Goal: Task Accomplishment & Management: Complete application form

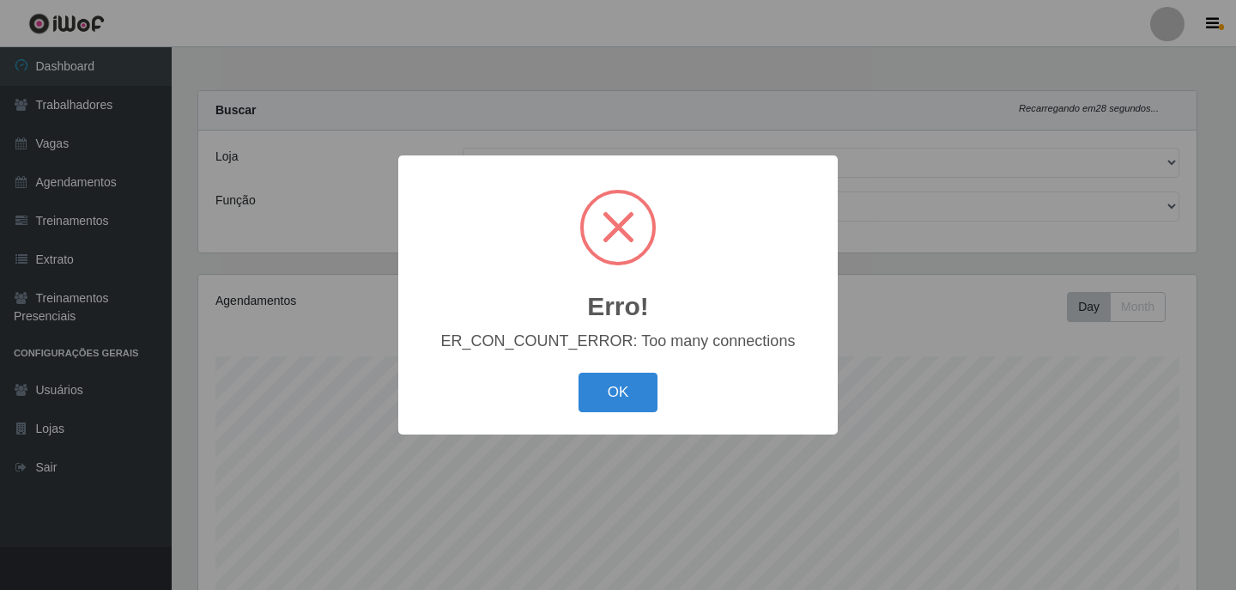
select select "452"
select select "138"
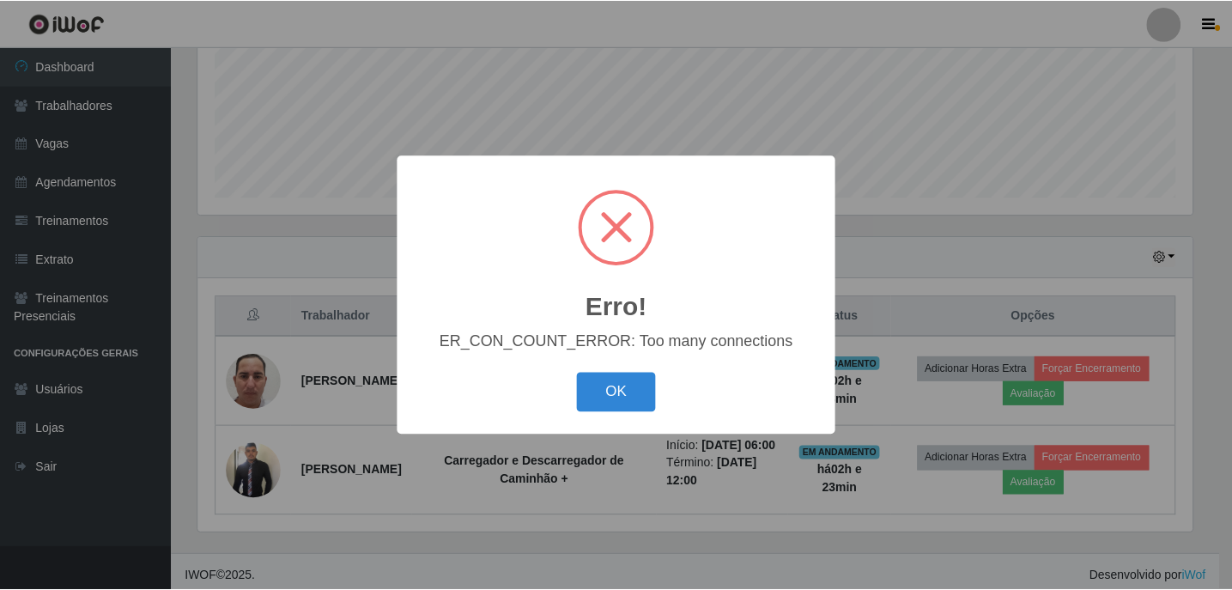
scroll to position [356, 998]
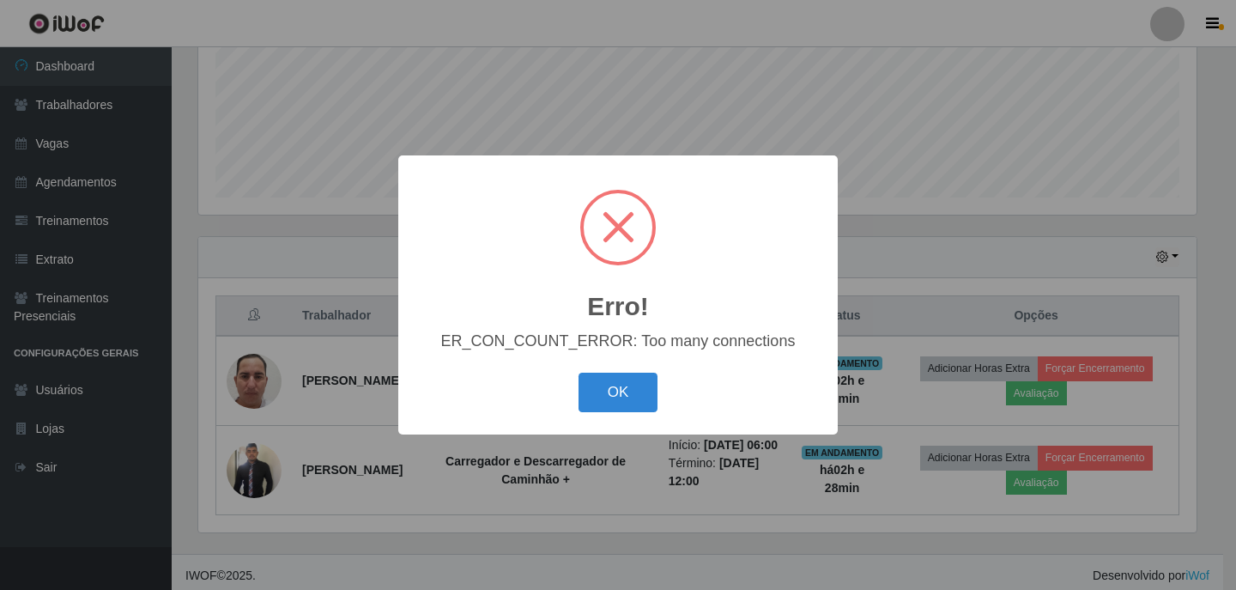
drag, startPoint x: 870, startPoint y: 151, endPoint x: 895, endPoint y: 170, distance: 31.2
click at [879, 160] on div "Erro! × ER_CON_COUNT_ERROR: Too many connections OK Cancel" at bounding box center [618, 295] width 1236 height 590
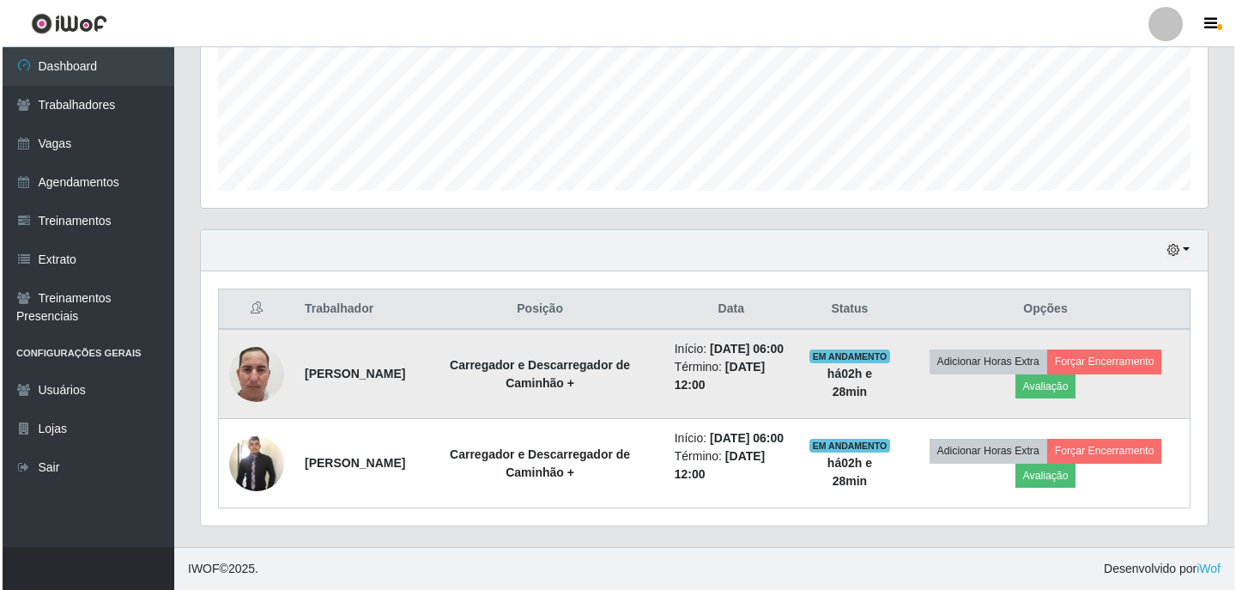
scroll to position [459, 0]
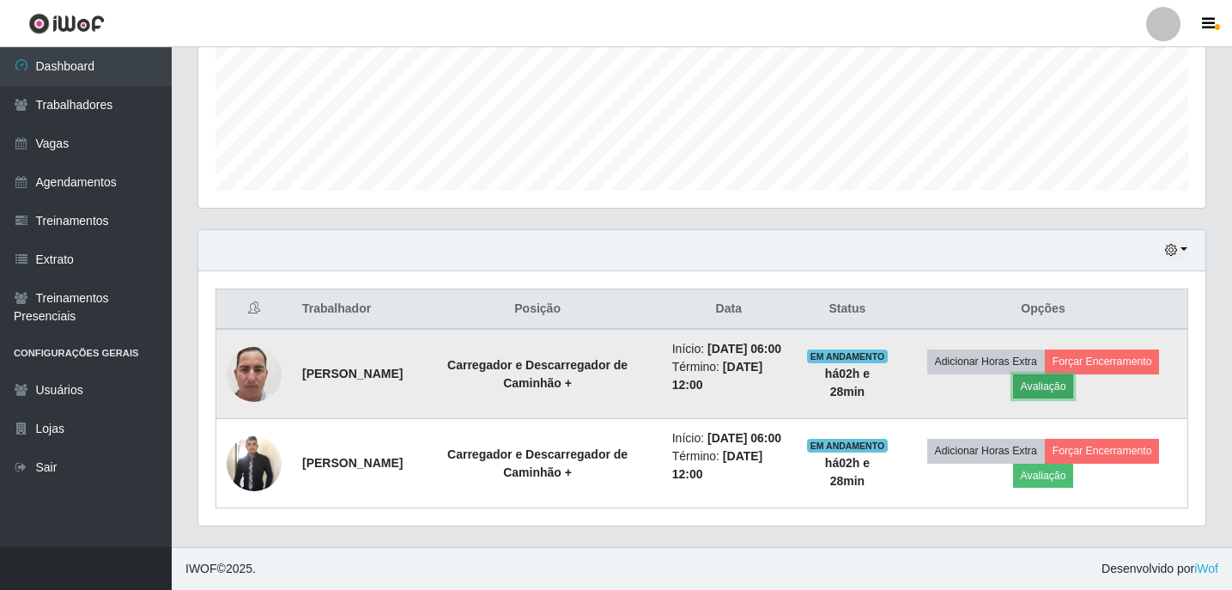
click at [1057, 374] on button "Avaliação" at bounding box center [1043, 386] width 61 height 24
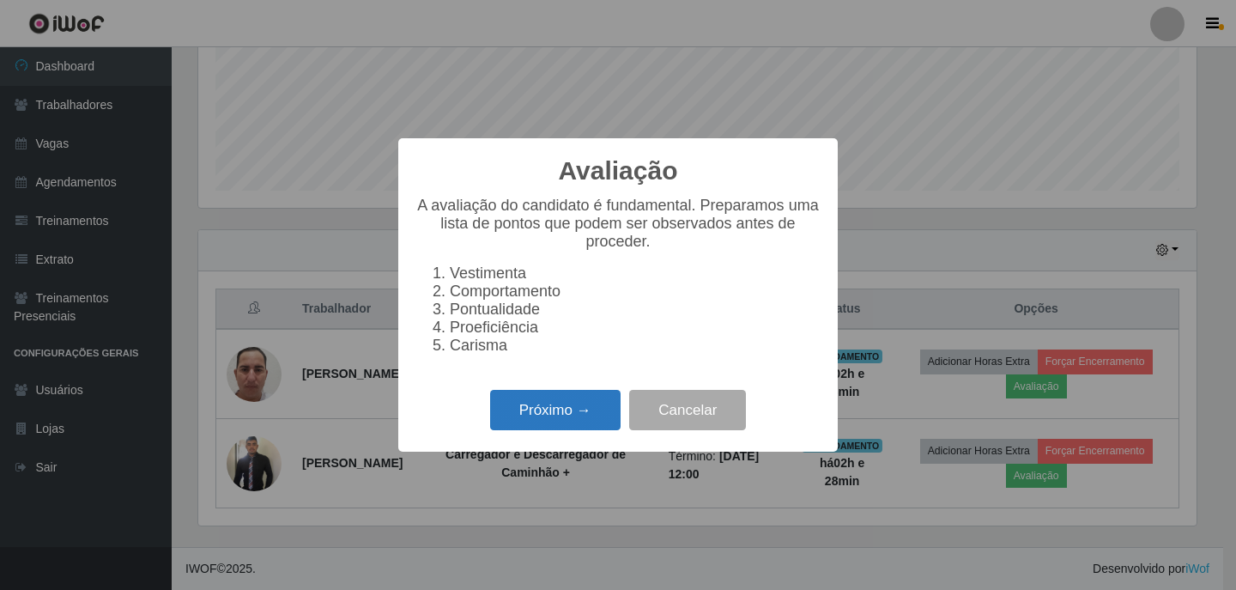
click at [576, 423] on button "Próximo →" at bounding box center [555, 410] width 130 height 40
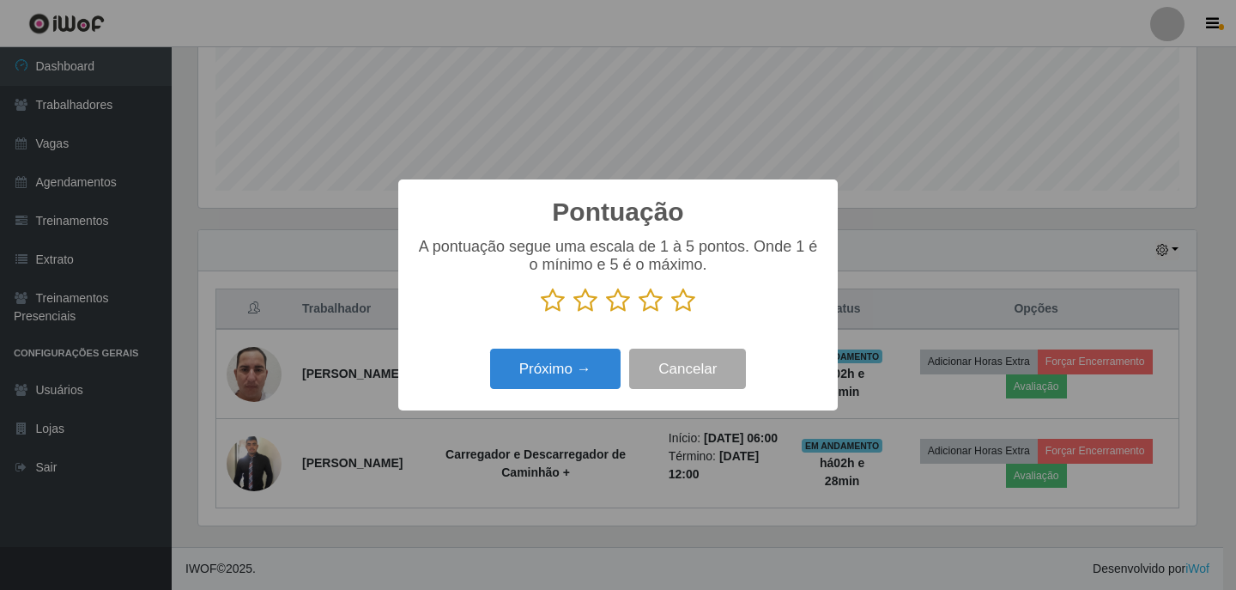
click at [668, 310] on p at bounding box center [617, 301] width 405 height 26
click at [678, 306] on icon at bounding box center [683, 301] width 24 height 26
click at [671, 313] on input "radio" at bounding box center [671, 313] width 0 height 0
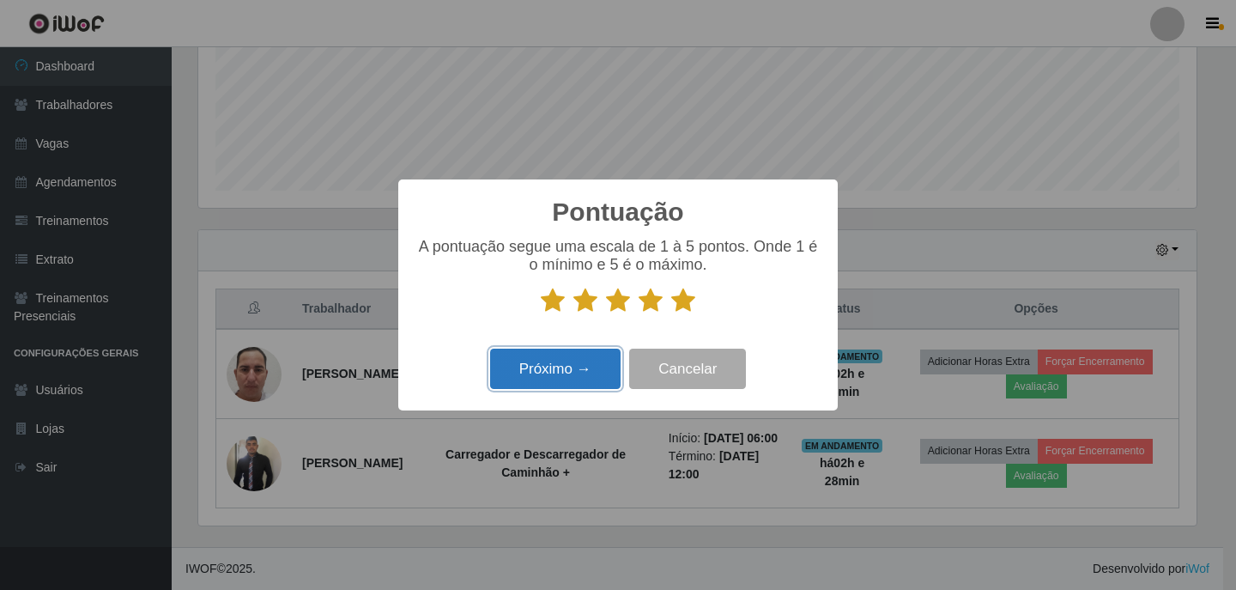
click at [603, 354] on button "Próximo →" at bounding box center [555, 368] width 130 height 40
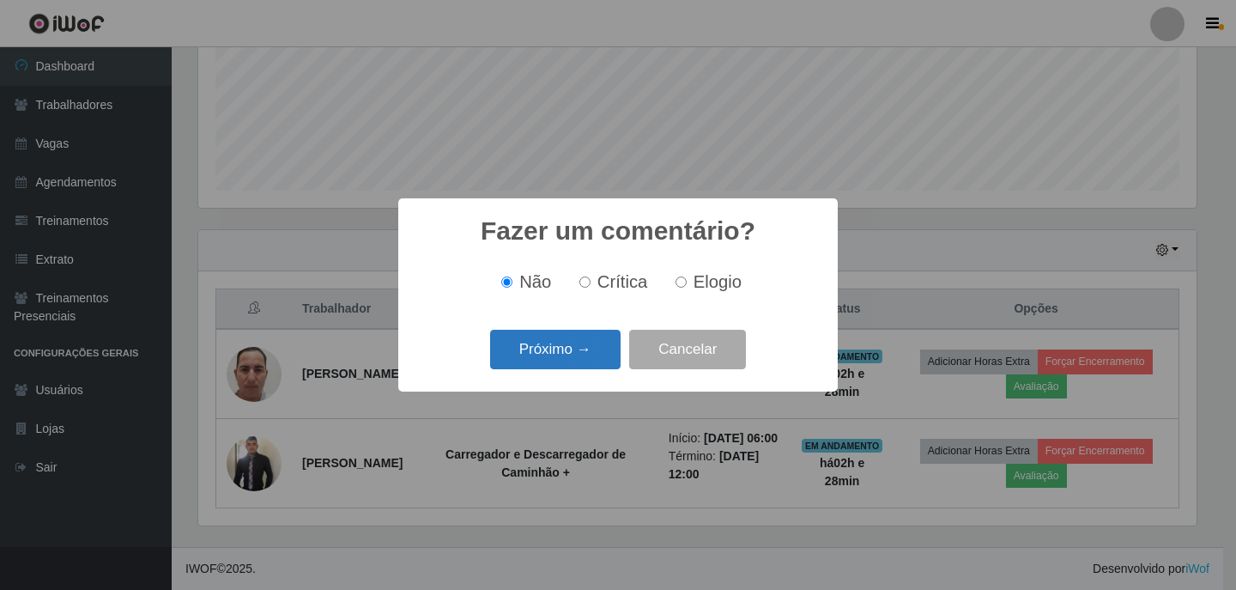
click at [556, 348] on button "Próximo →" at bounding box center [555, 350] width 130 height 40
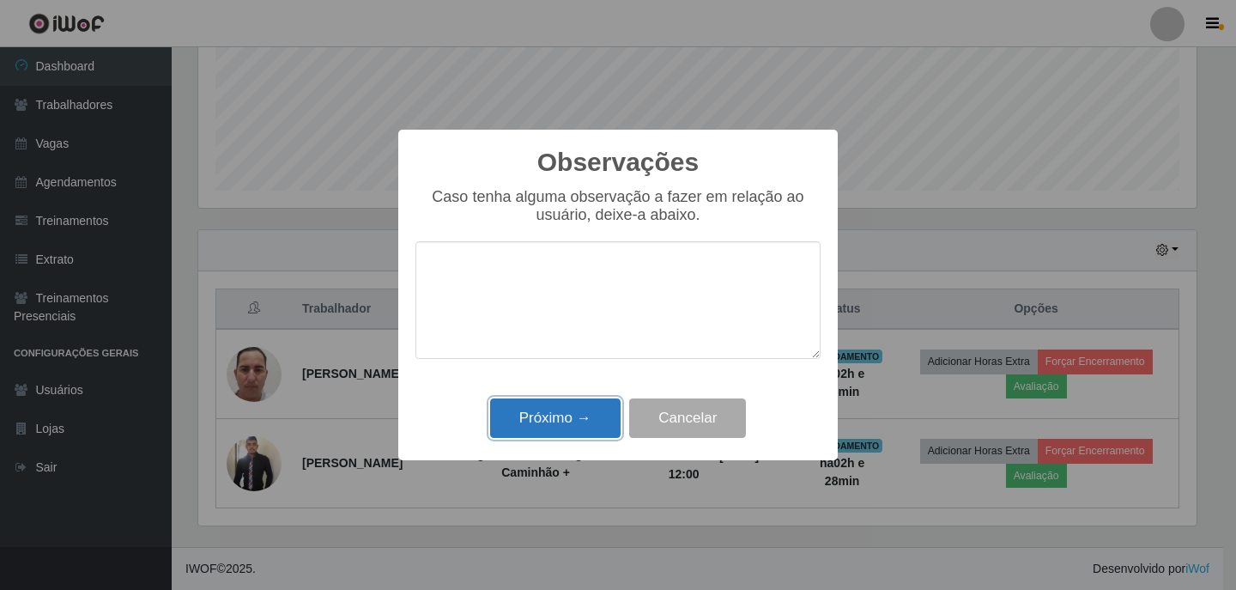
click at [590, 402] on button "Próximo →" at bounding box center [555, 418] width 130 height 40
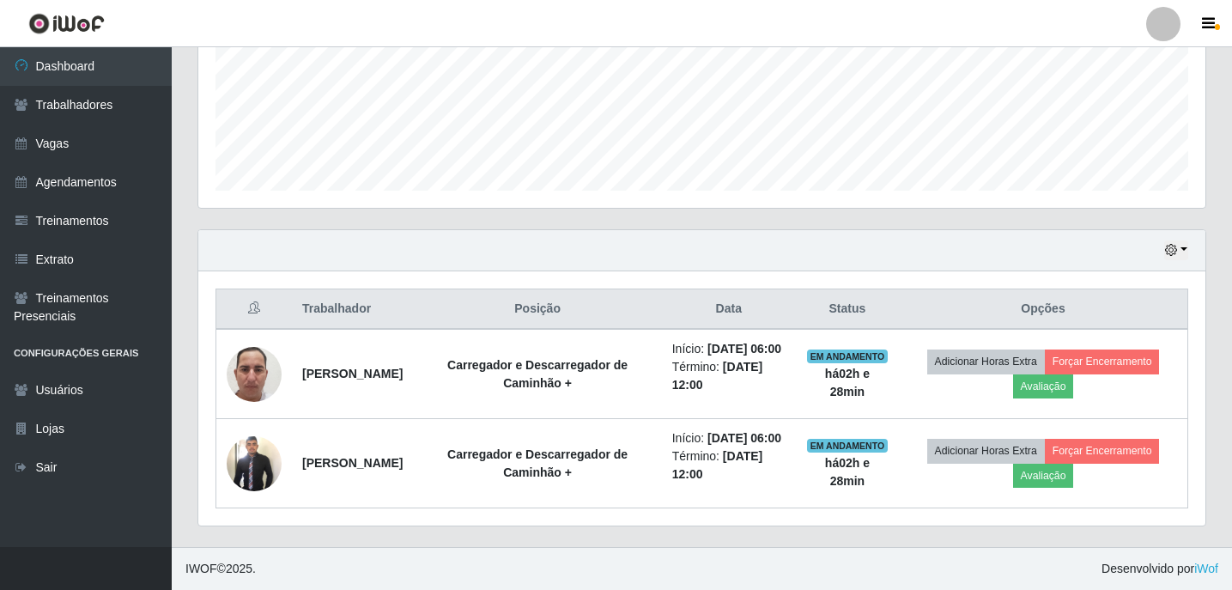
scroll to position [356, 1007]
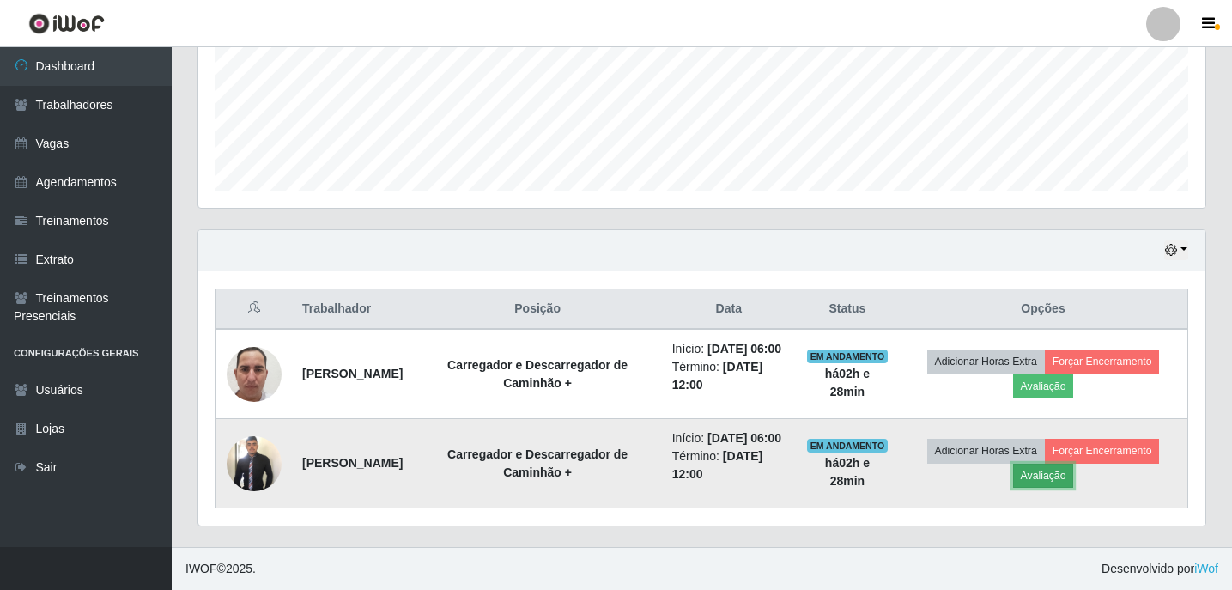
click at [1042, 470] on button "Avaliação" at bounding box center [1043, 475] width 61 height 24
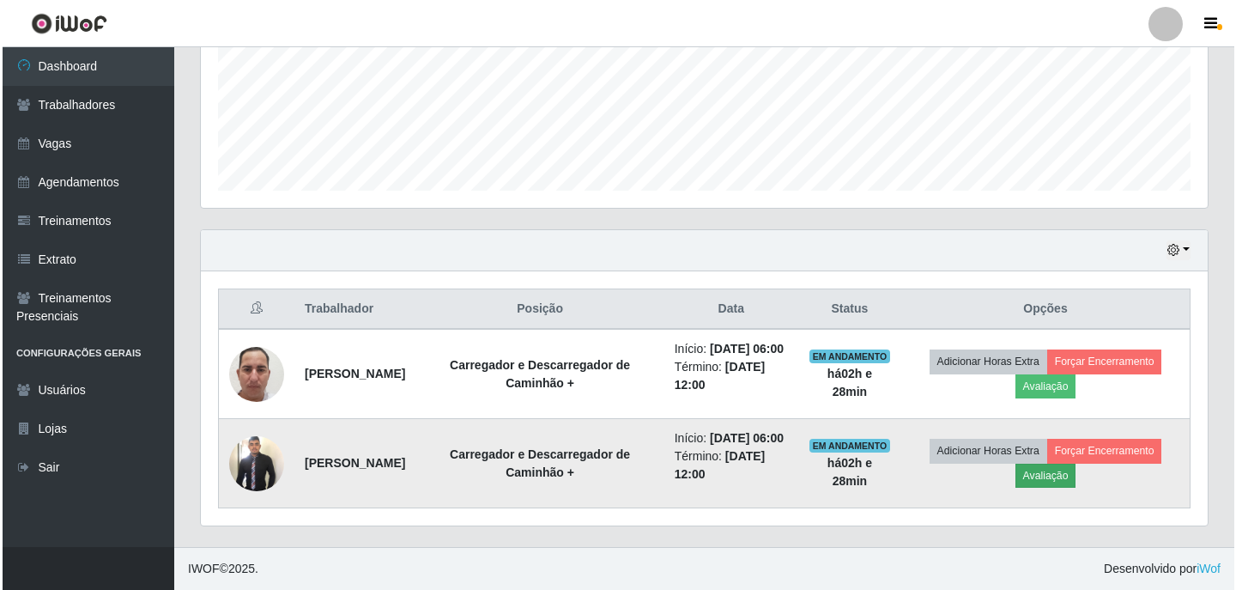
scroll to position [356, 998]
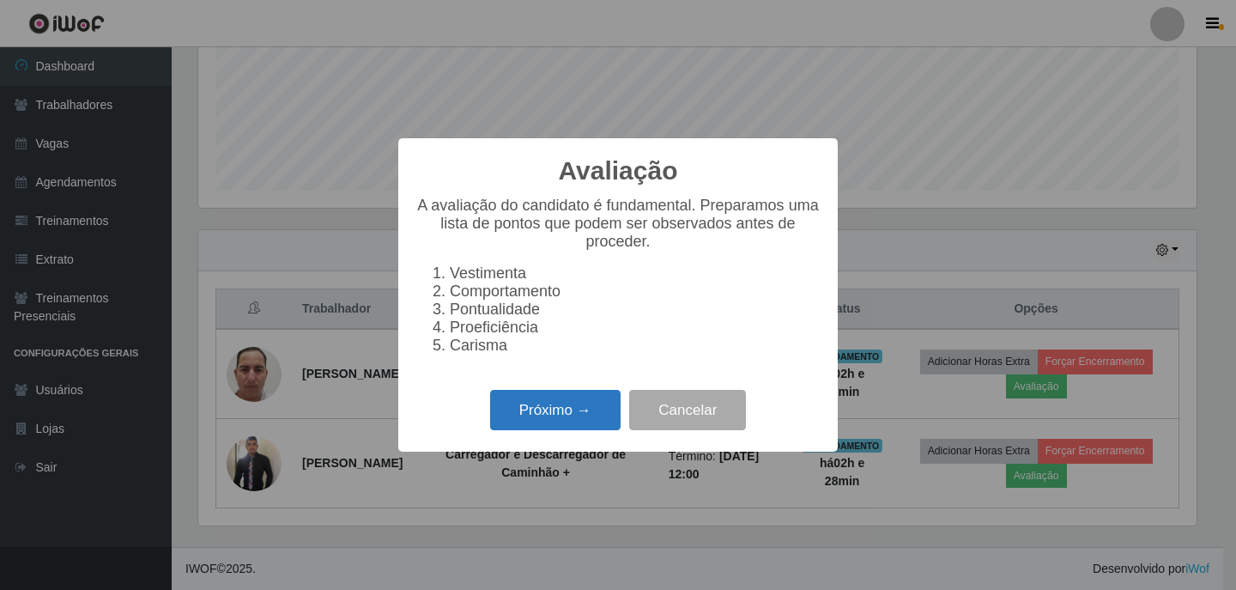
click at [590, 404] on button "Próximo →" at bounding box center [555, 410] width 130 height 40
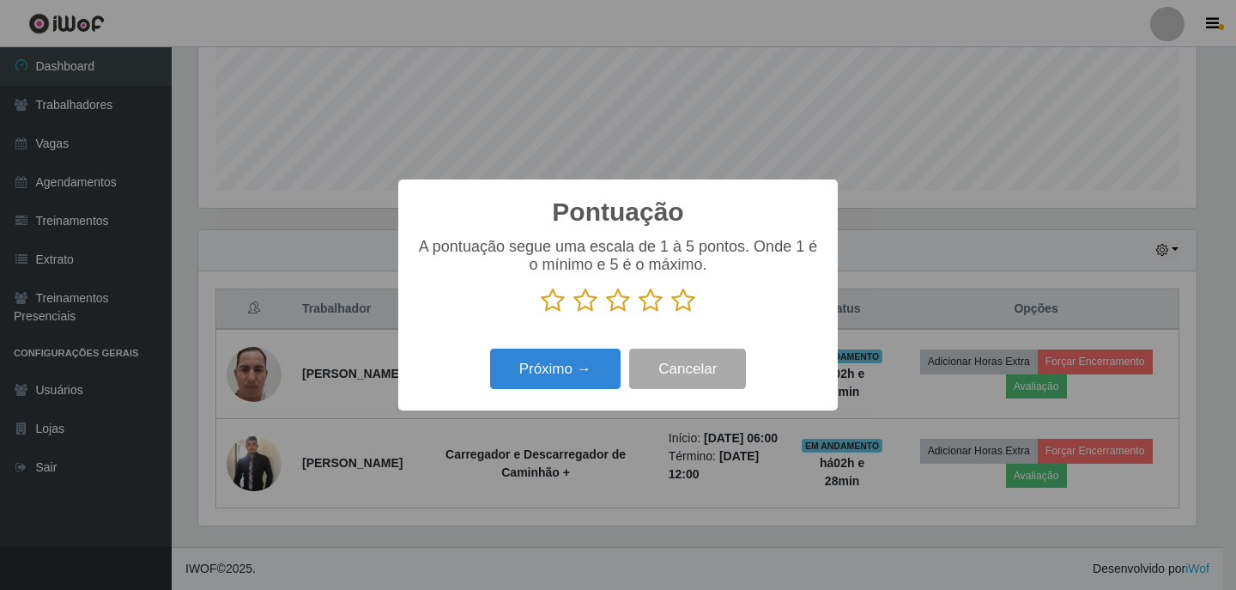
scroll to position [857930, 857288]
click at [694, 312] on icon at bounding box center [683, 301] width 24 height 26
click at [671, 313] on input "radio" at bounding box center [671, 313] width 0 height 0
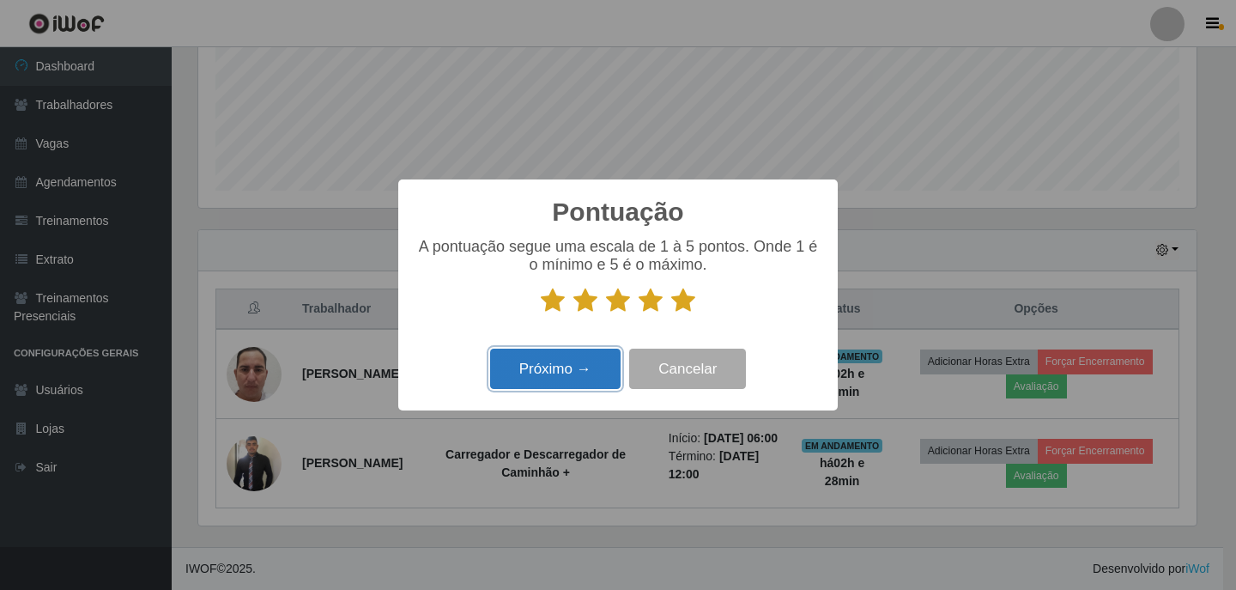
click at [532, 360] on button "Próximo →" at bounding box center [555, 368] width 130 height 40
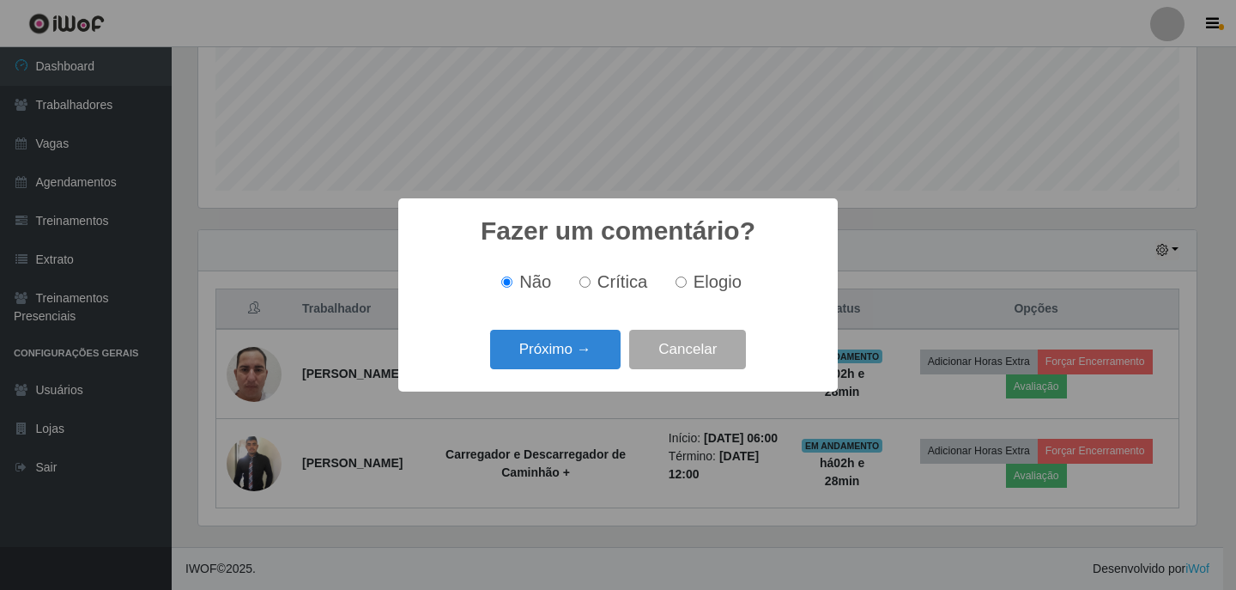
click at [536, 357] on button "Próximo →" at bounding box center [555, 350] width 130 height 40
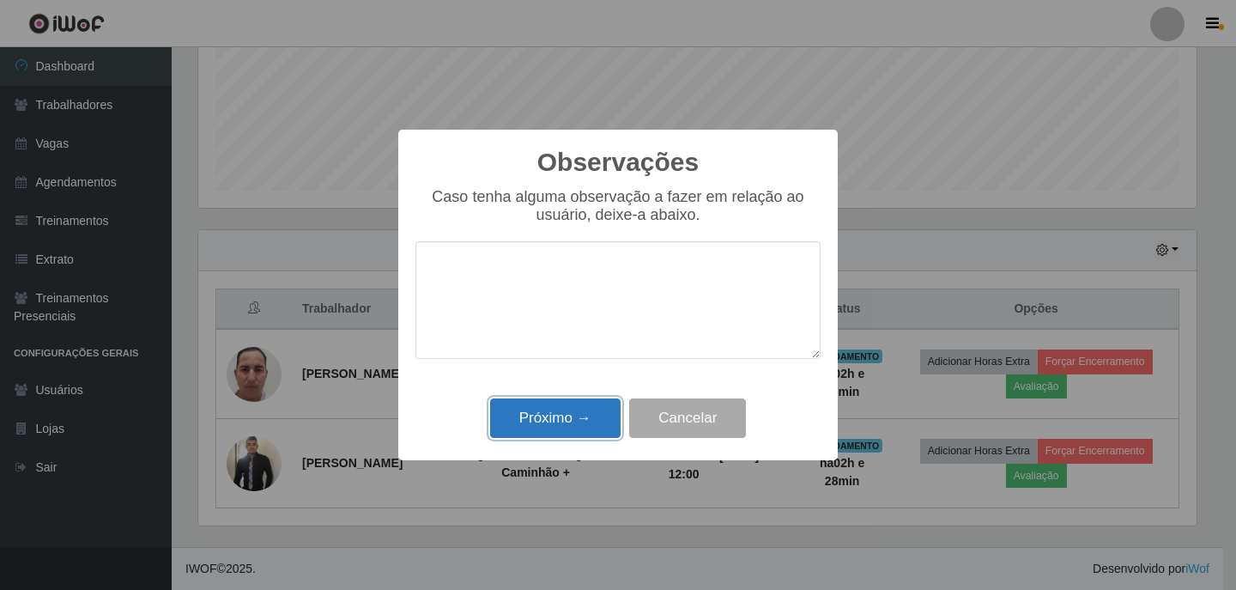
click at [557, 409] on button "Próximo →" at bounding box center [555, 418] width 130 height 40
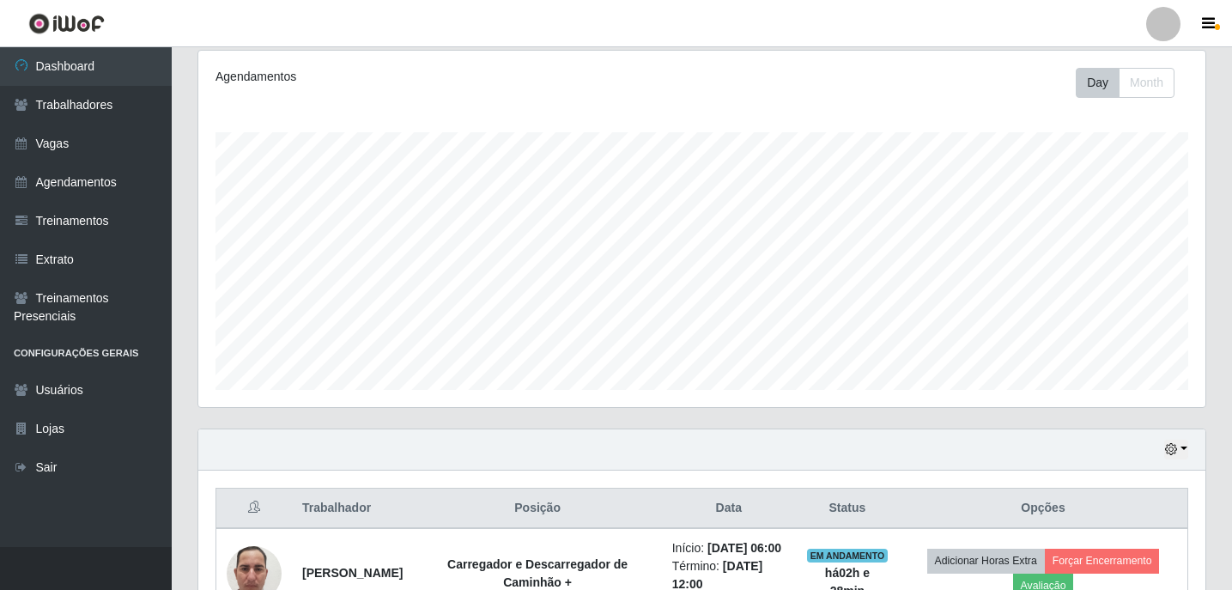
scroll to position [202, 0]
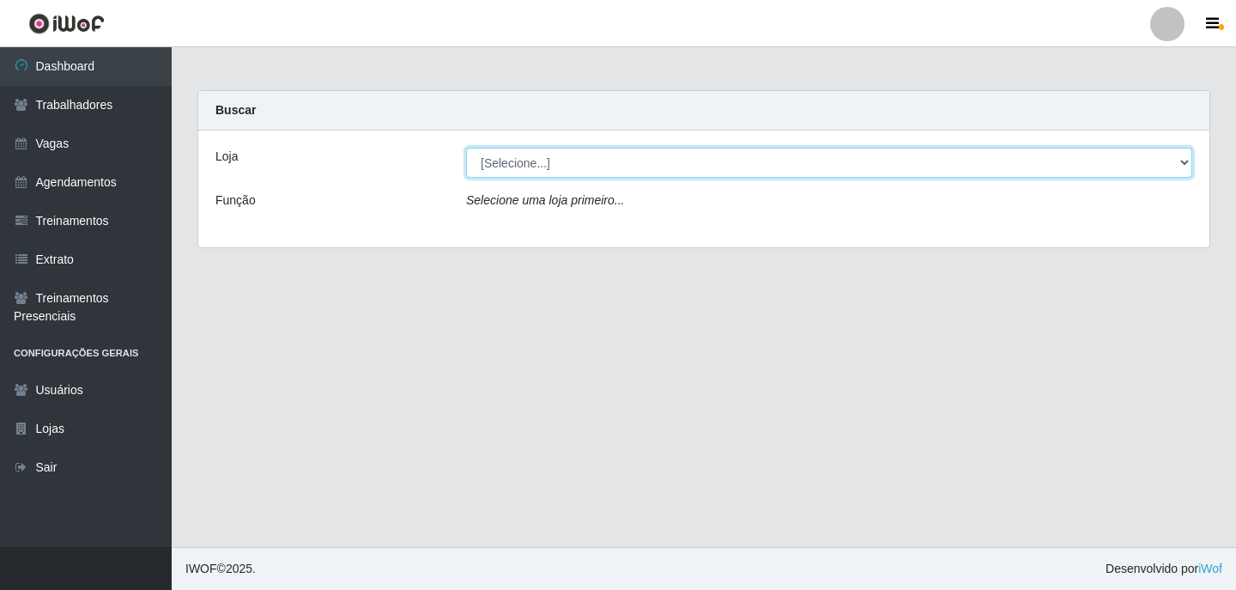
click at [652, 173] on select "[Selecione...] Leite Clan - Bayeux" at bounding box center [829, 163] width 726 height 30
select select "452"
click at [466, 148] on select "[Selecione...] Leite Clan - Bayeux" at bounding box center [829, 163] width 726 height 30
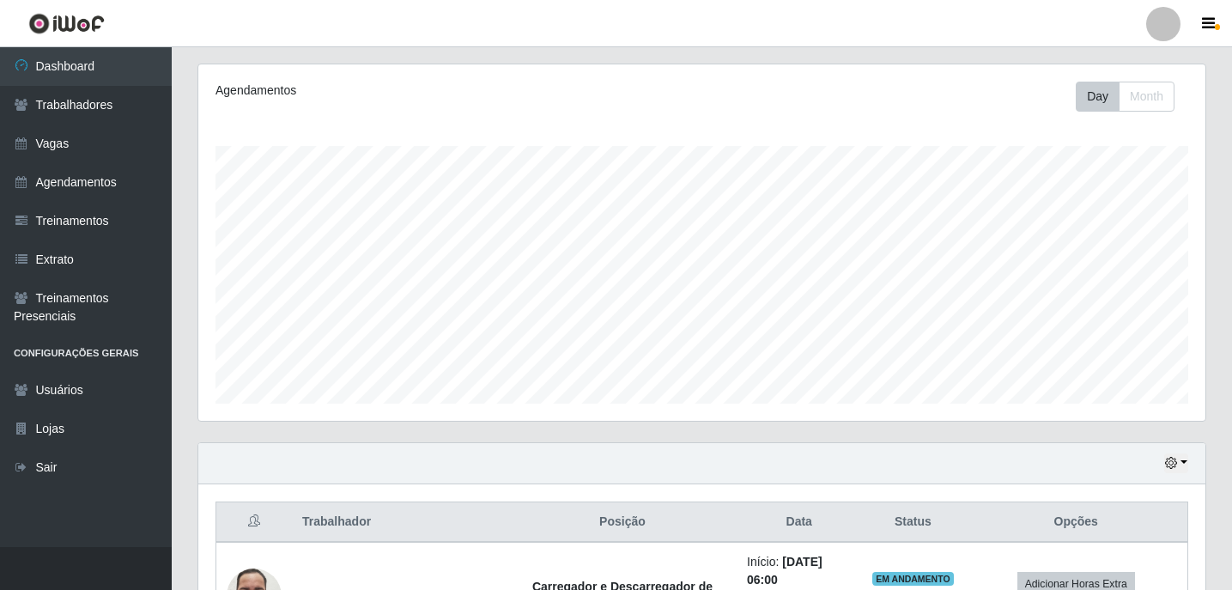
scroll to position [166, 0]
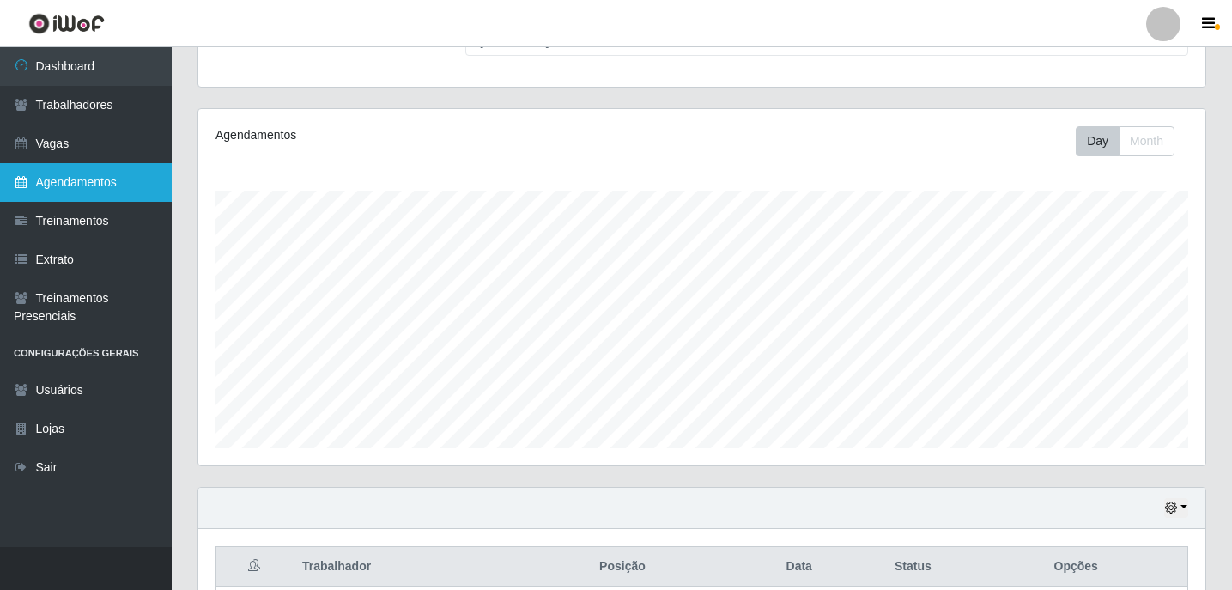
click at [129, 185] on link "Agendamentos" at bounding box center [86, 182] width 172 height 39
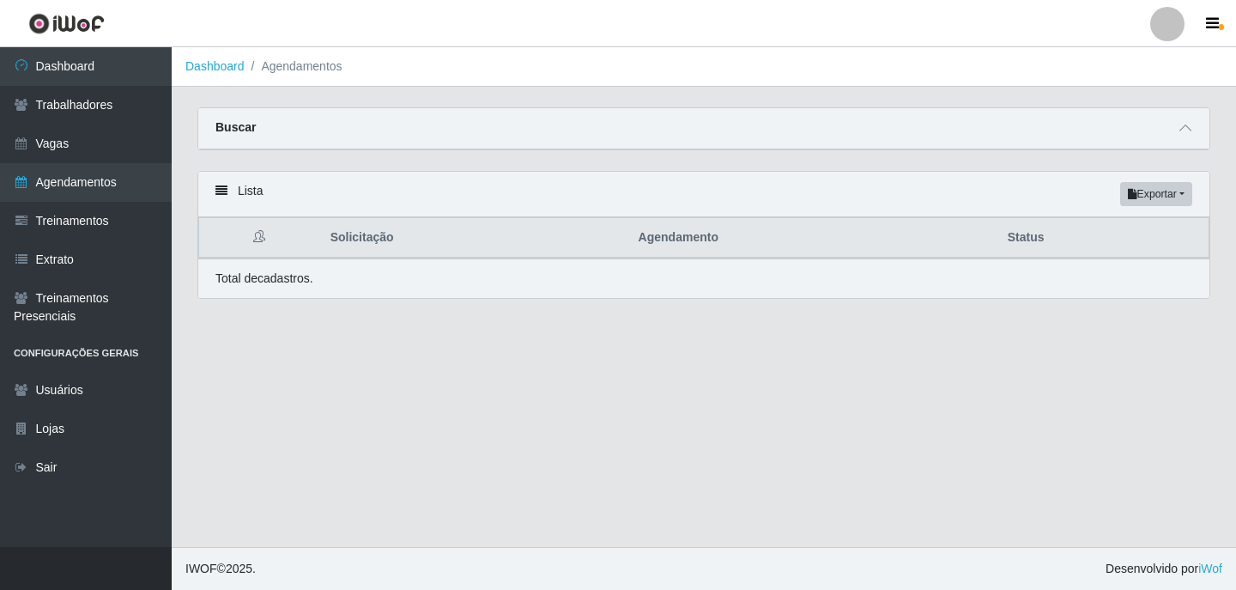
click at [1169, 129] on div "Buscar" at bounding box center [703, 128] width 1011 height 41
click at [1196, 136] on div "Buscar" at bounding box center [703, 128] width 1011 height 41
click at [1191, 131] on span at bounding box center [1185, 128] width 21 height 20
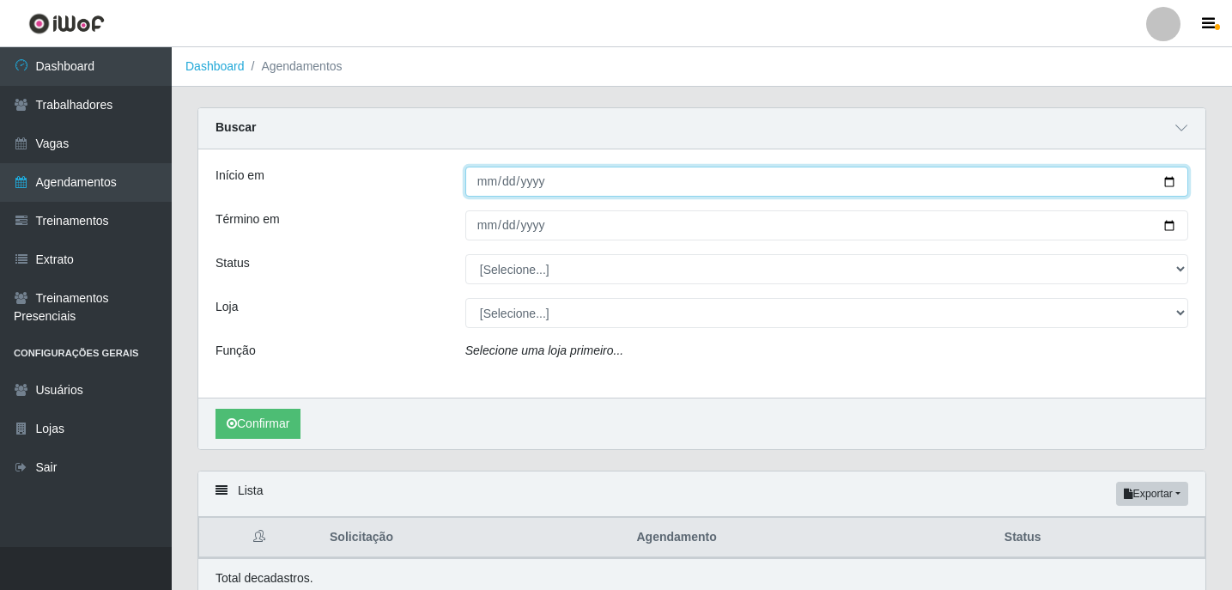
click at [476, 179] on input "Início em" at bounding box center [826, 182] width 723 height 30
type input "2028-05-21"
type input "2025-05-21"
click at [506, 189] on input "2025-05-21" at bounding box center [826, 182] width 723 height 30
type input "2025-08-21"
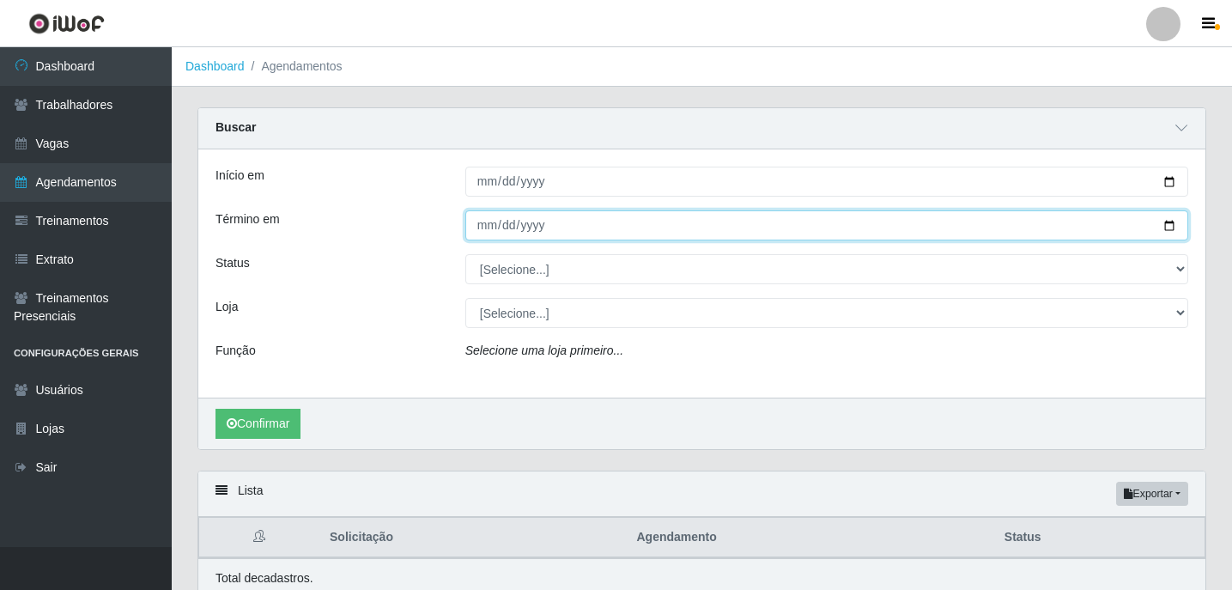
click at [487, 227] on input "Término em" at bounding box center [826, 225] width 723 height 30
type input "2025-08-21"
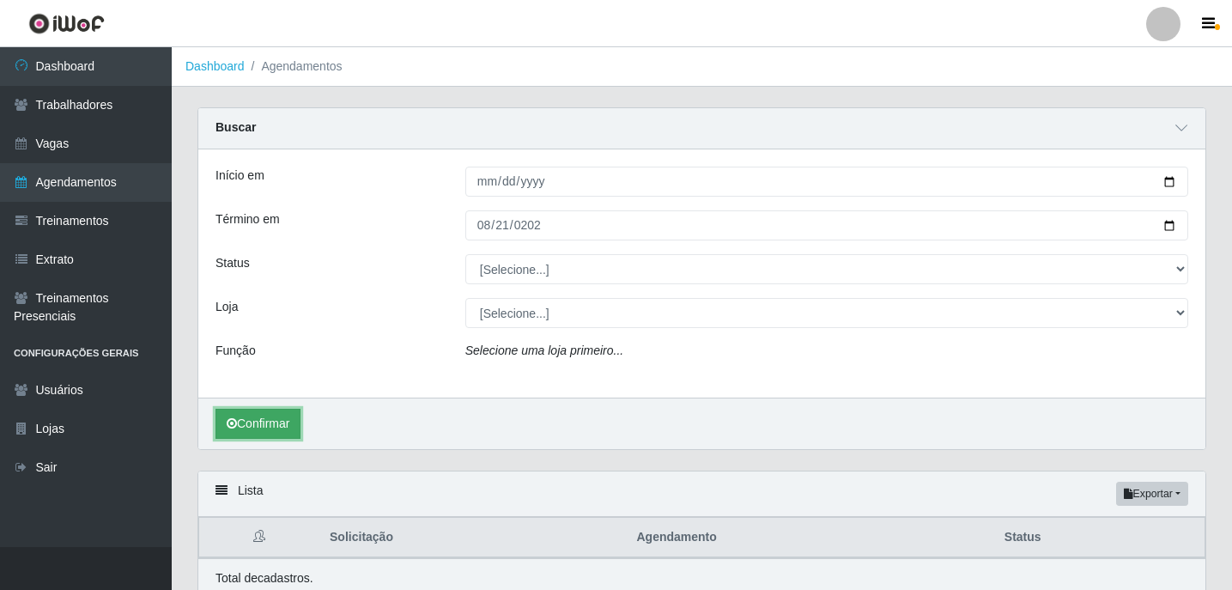
click at [292, 425] on button "Confirmar" at bounding box center [257, 424] width 85 height 30
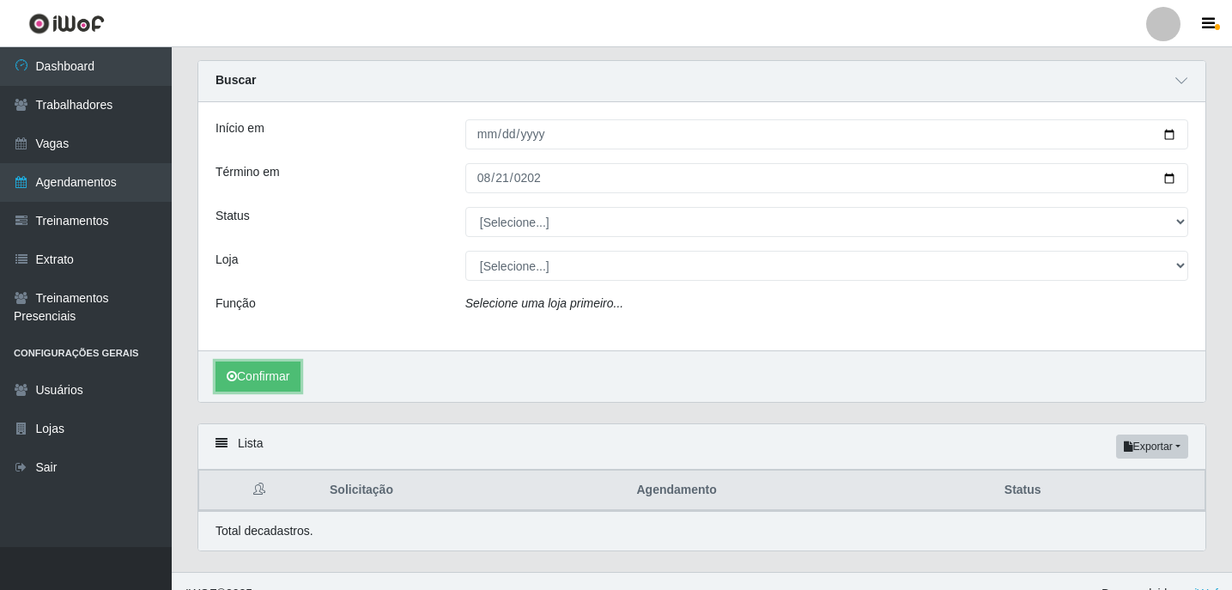
scroll to position [73, 0]
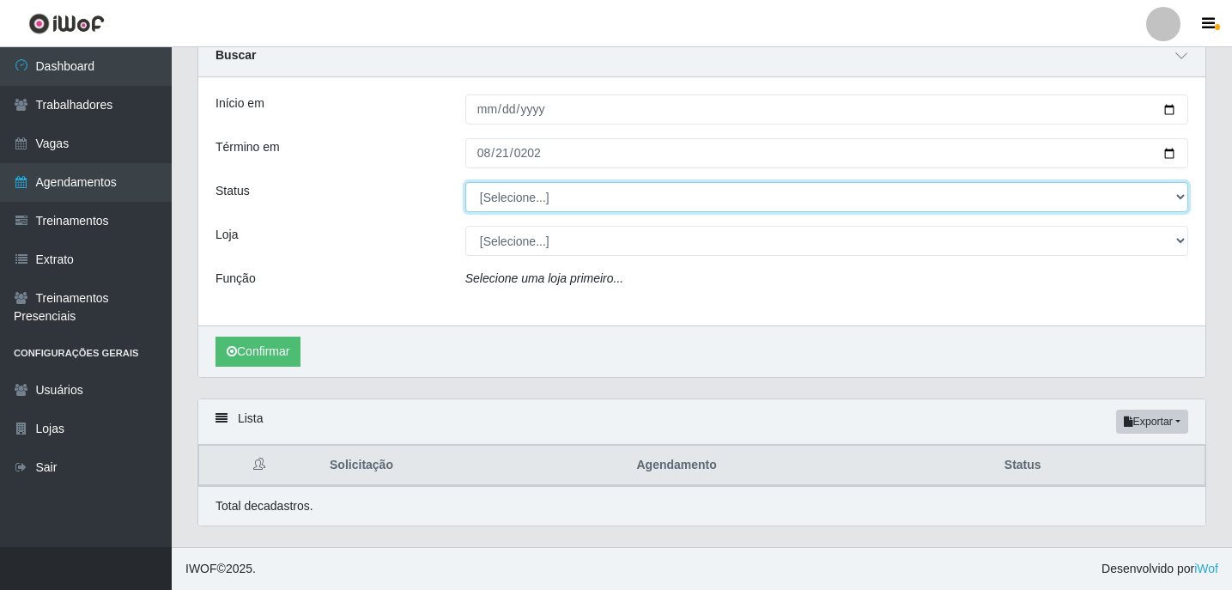
click at [519, 200] on select "[Selecione...] AGENDADO AGUARDANDO LIBERAR EM ANDAMENTO EM REVISÃO FINALIZADO C…" at bounding box center [826, 197] width 723 height 30
select select "AGENDADO"
click at [465, 182] on select "[Selecione...] AGENDADO AGUARDANDO LIBERAR EM ANDAMENTO EM REVISÃO FINALIZADO C…" at bounding box center [826, 197] width 723 height 30
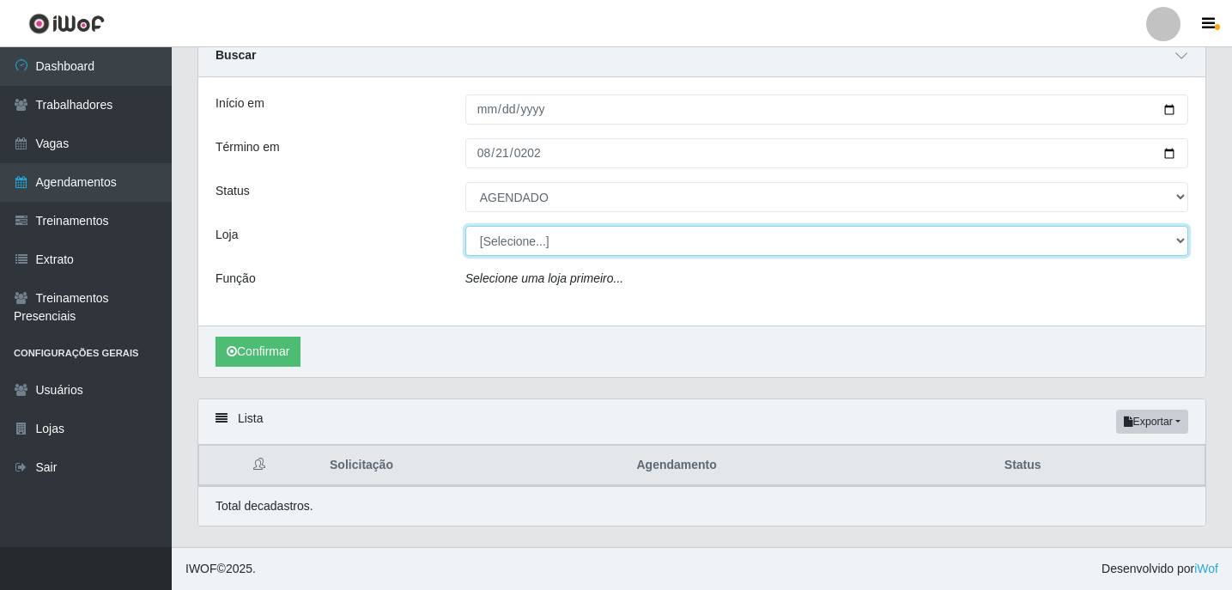
click at [564, 251] on select "[Selecione...] Leite Clan - Bayeux" at bounding box center [826, 241] width 723 height 30
select select "452"
click at [465, 226] on select "[Selecione...] Leite Clan - Bayeux" at bounding box center [826, 241] width 723 height 30
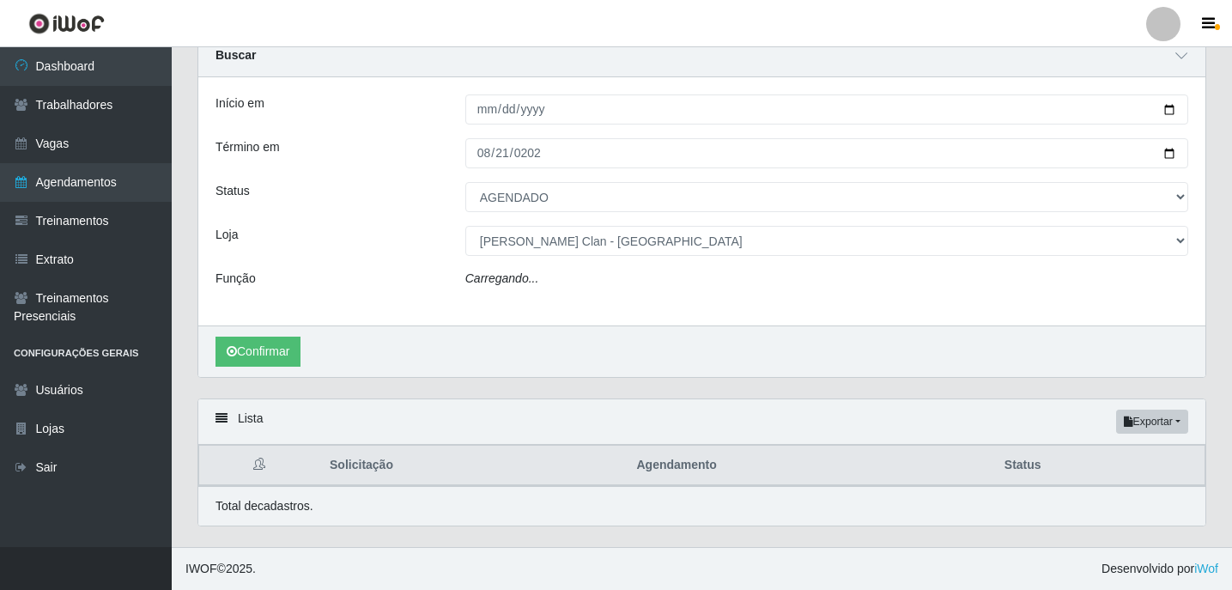
click at [527, 273] on icon "Carregando..." at bounding box center [502, 278] width 74 height 14
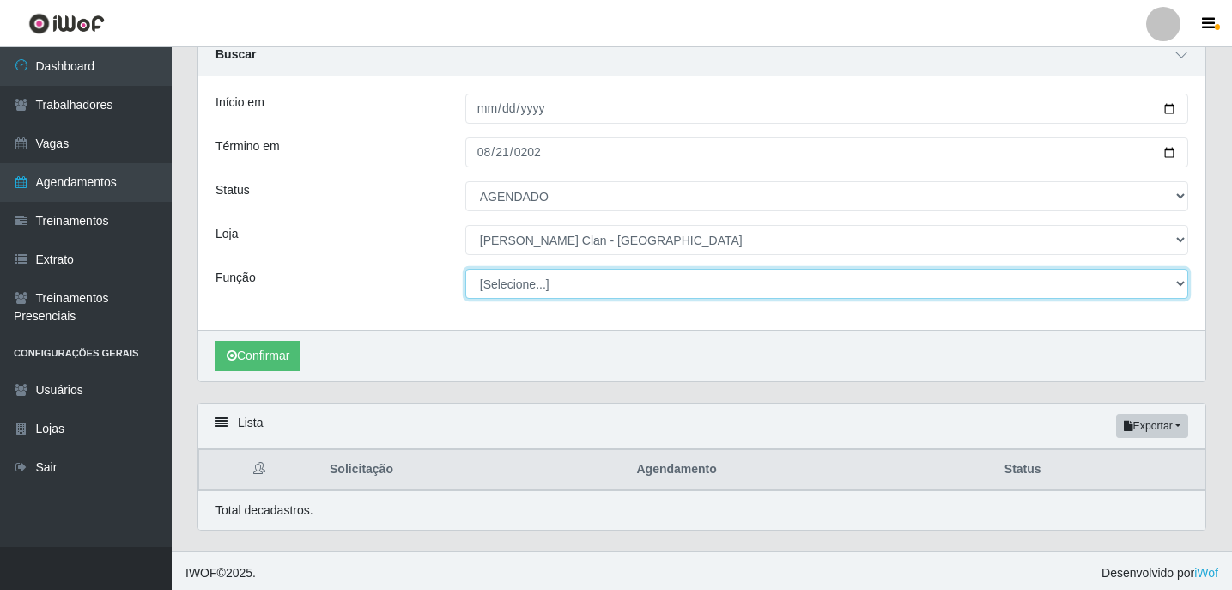
click at [578, 281] on select "[Selecione...] ASG ASG + Carregador e Descarregador de Caminhão Carregador e De…" at bounding box center [826, 284] width 723 height 30
select select "138"
click at [465, 270] on select "[Selecione...] ASG ASG + Carregador e Descarregador de Caminhão Carregador e De…" at bounding box center [826, 284] width 723 height 30
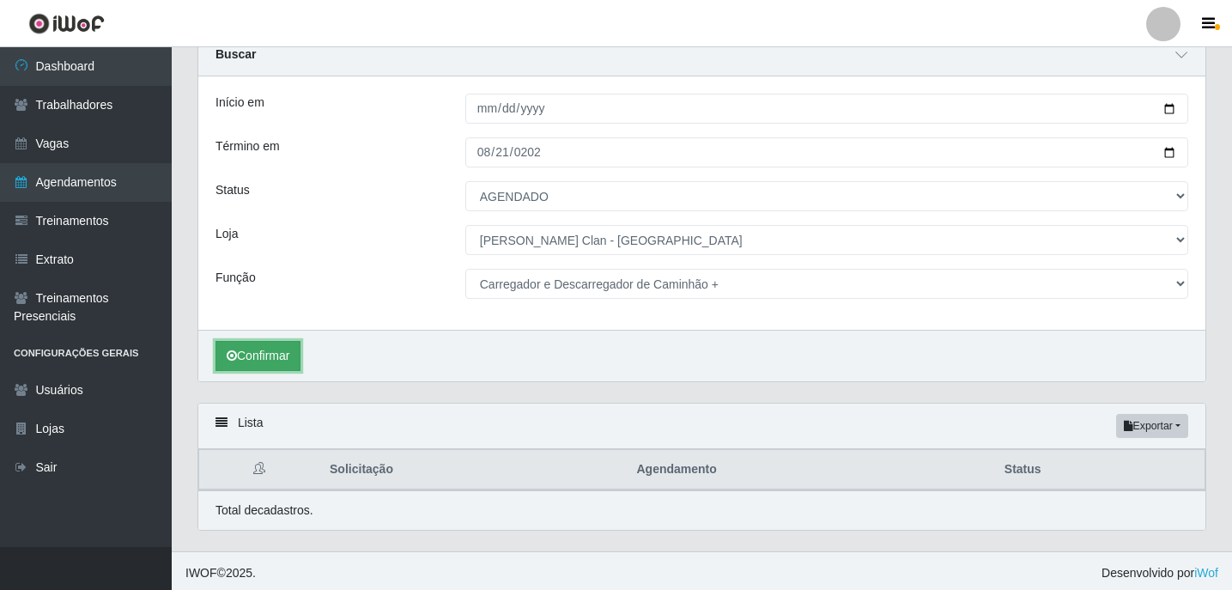
click at [277, 354] on button "Confirmar" at bounding box center [257, 356] width 85 height 30
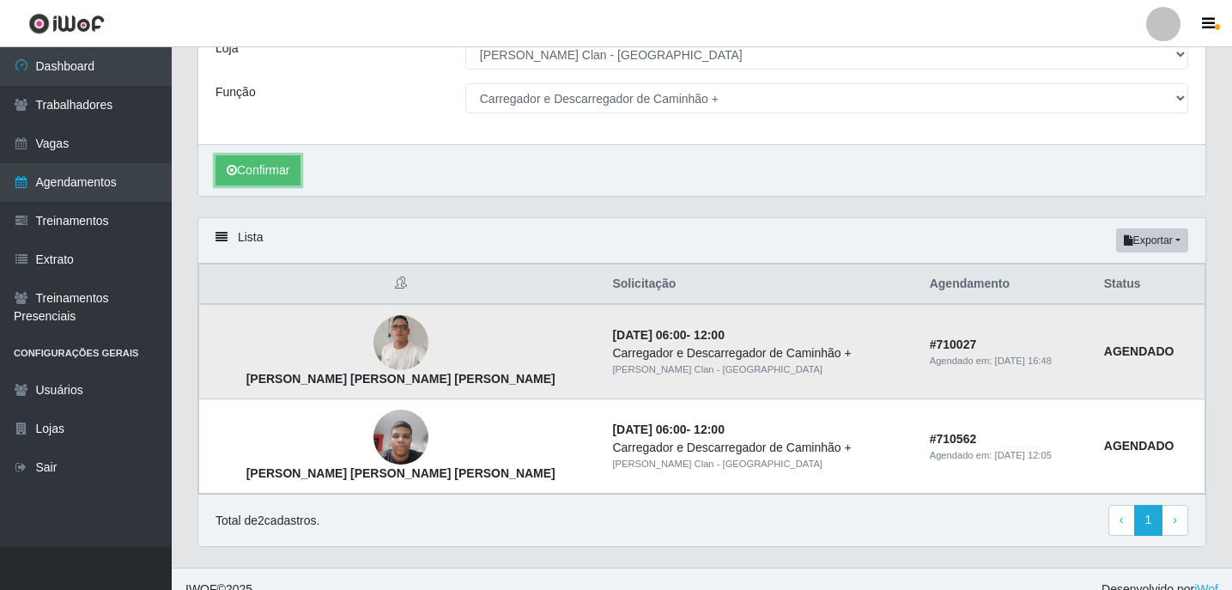
scroll to position [280, 0]
